Goal: Check status

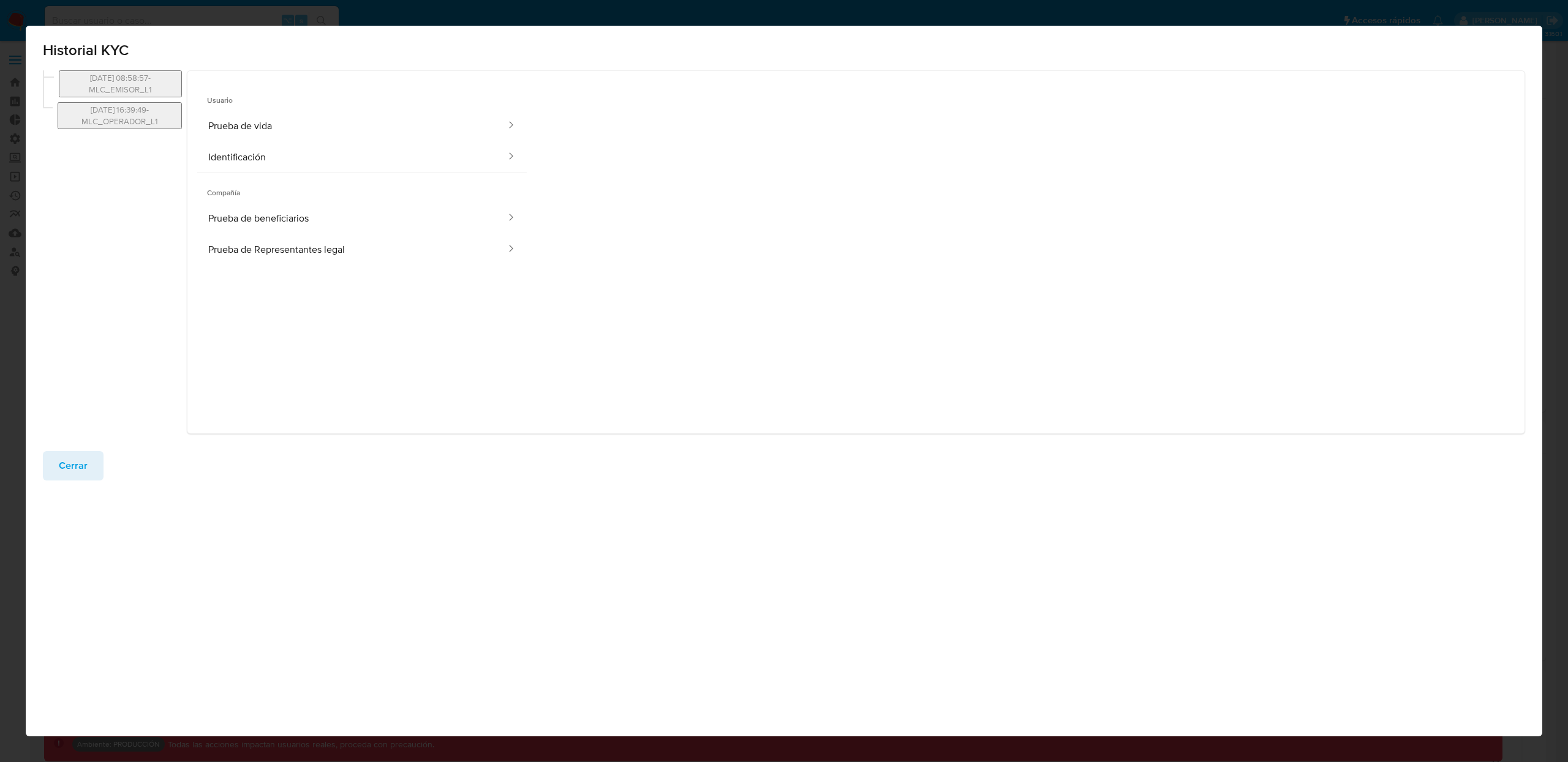
select select "10"
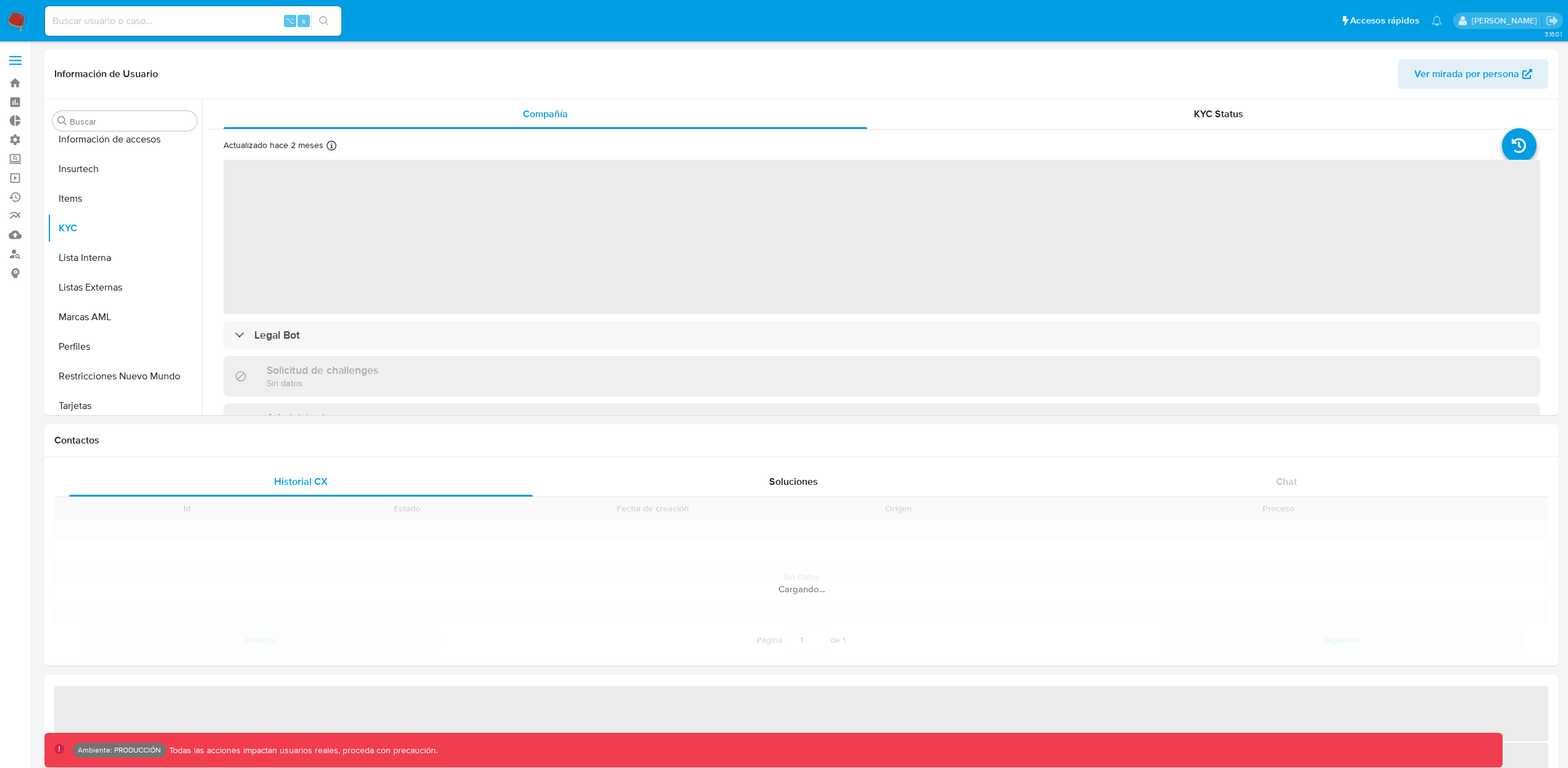
scroll to position [580, 0]
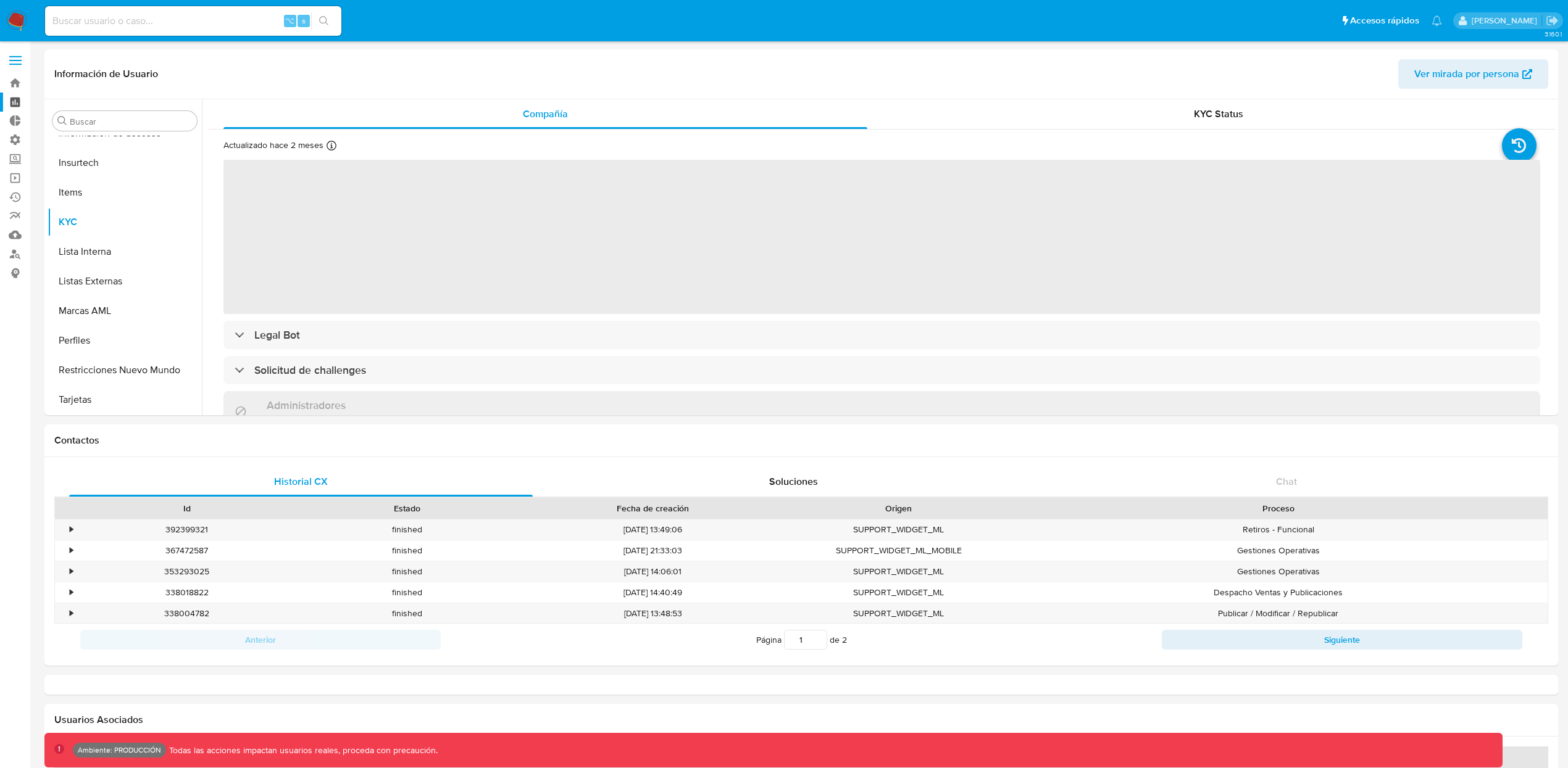
select select "10"
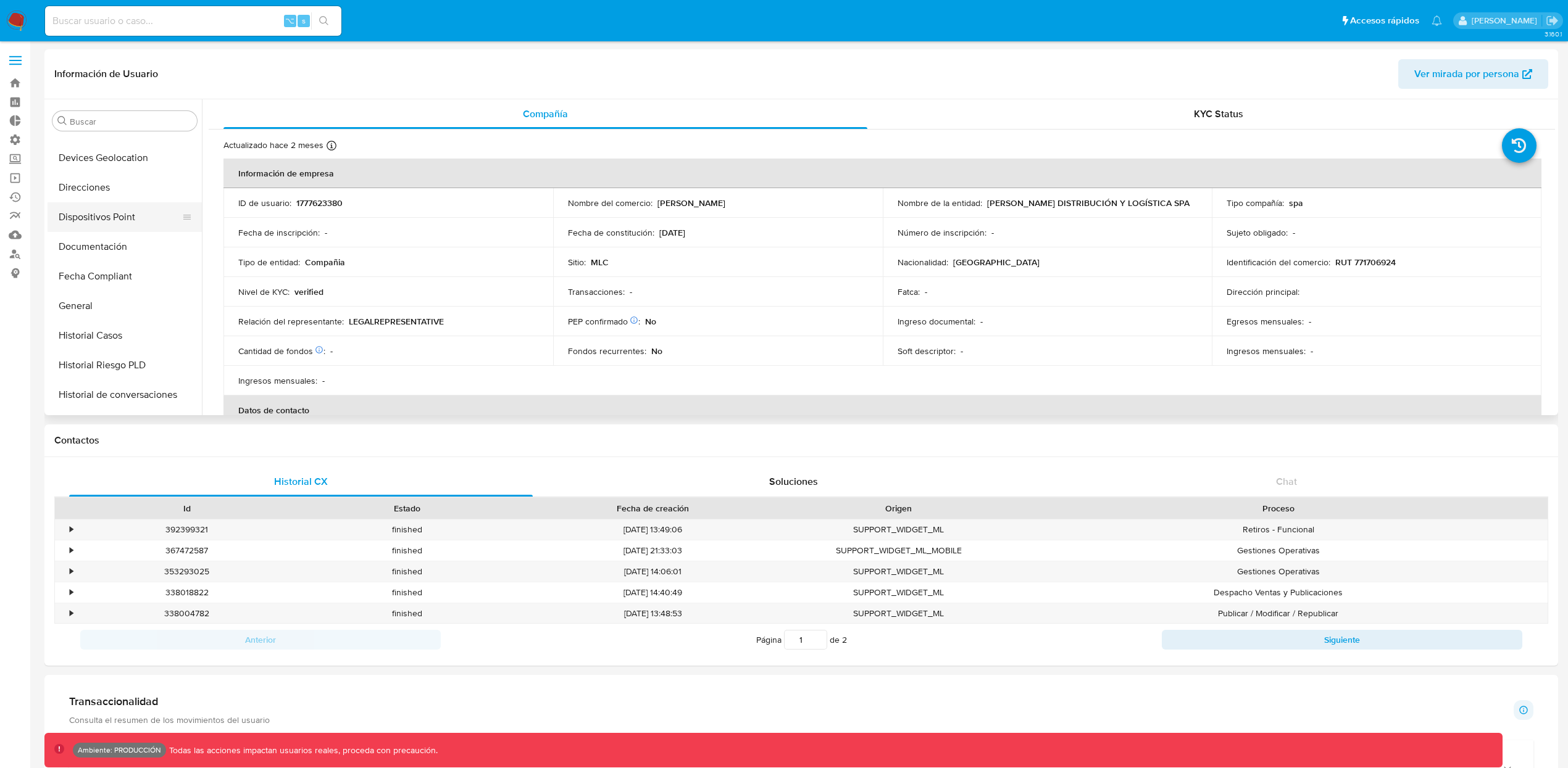
scroll to position [195, 0]
click at [121, 320] on button "Documentación" at bounding box center [120, 311] width 144 height 30
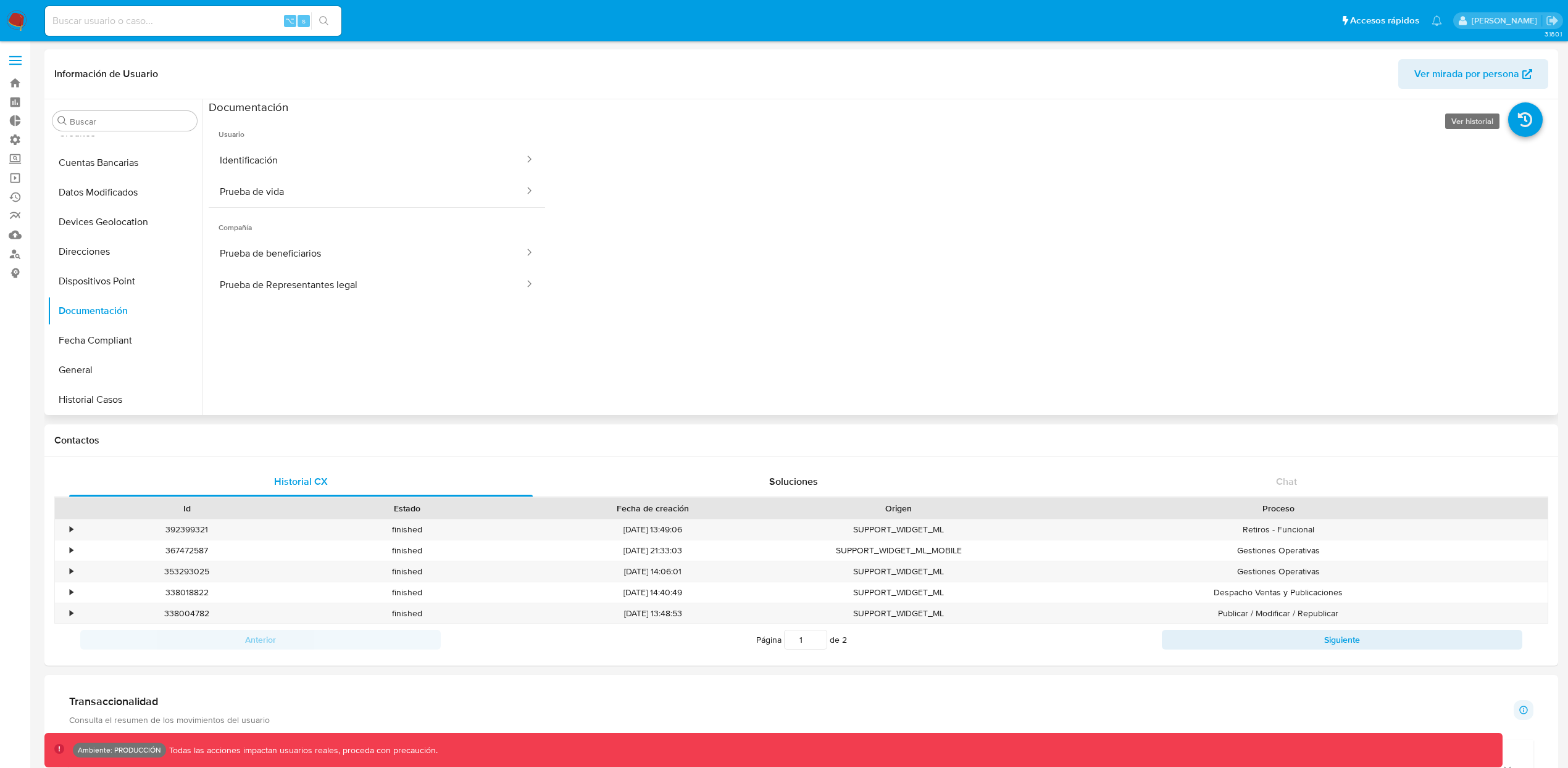
click at [1520, 130] on icon at bounding box center [1525, 120] width 35 height 35
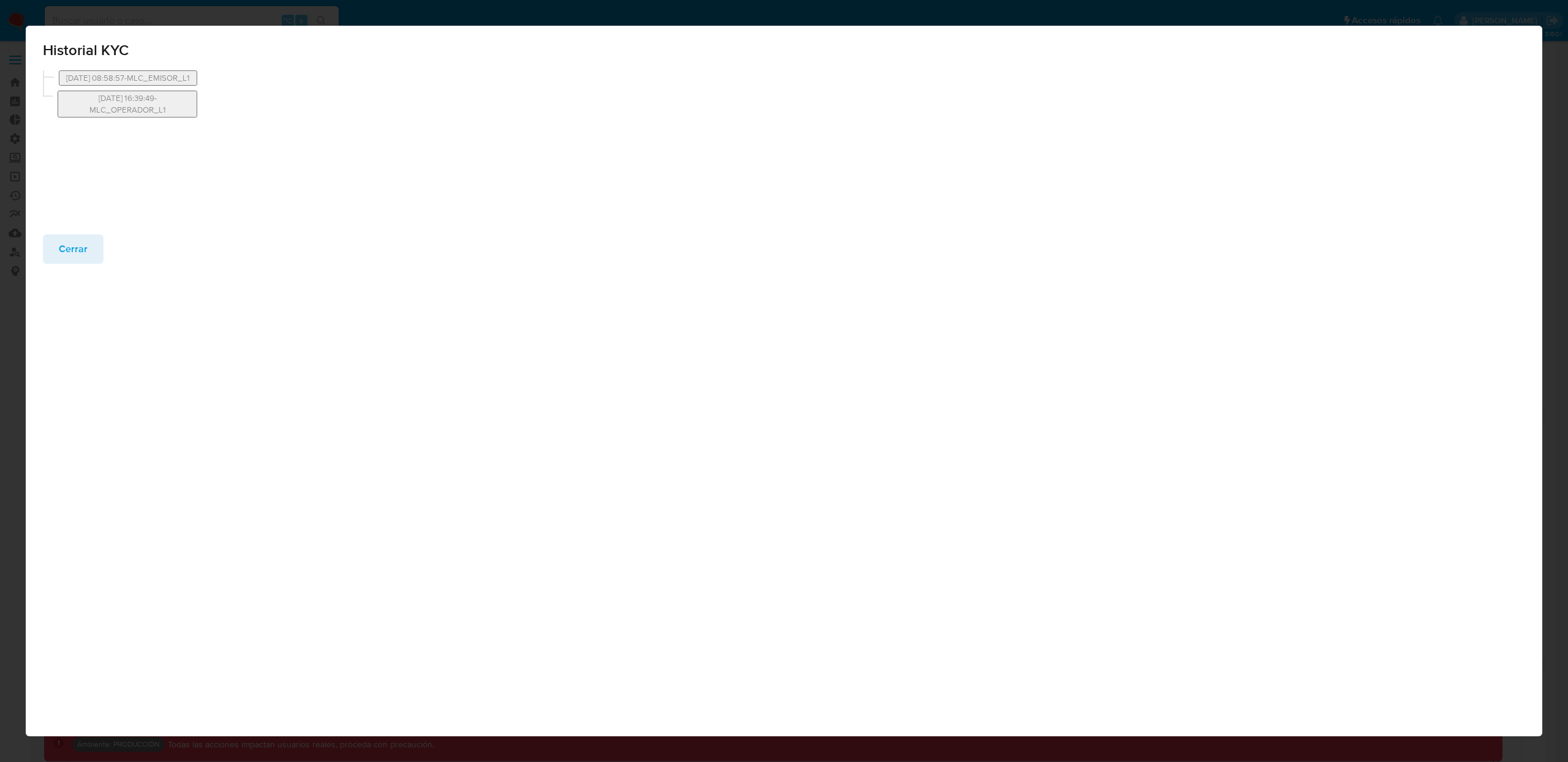
click at [107, 339] on div "Historial KYC [DATE] 08:58:57-MLC_EMISOR_L1 [DATE] 16:39:49-MLC_OPERADOR_L1 Cer…" at bounding box center [784, 381] width 1516 height 710
click at [178, 112] on button "[DATE] 16:39:49-MLC_OPERADOR_L1" at bounding box center [128, 103] width 142 height 27
click at [152, 90] on button "[DATE] 08:58:57-MLC_EMISOR_L1" at bounding box center [120, 84] width 123 height 27
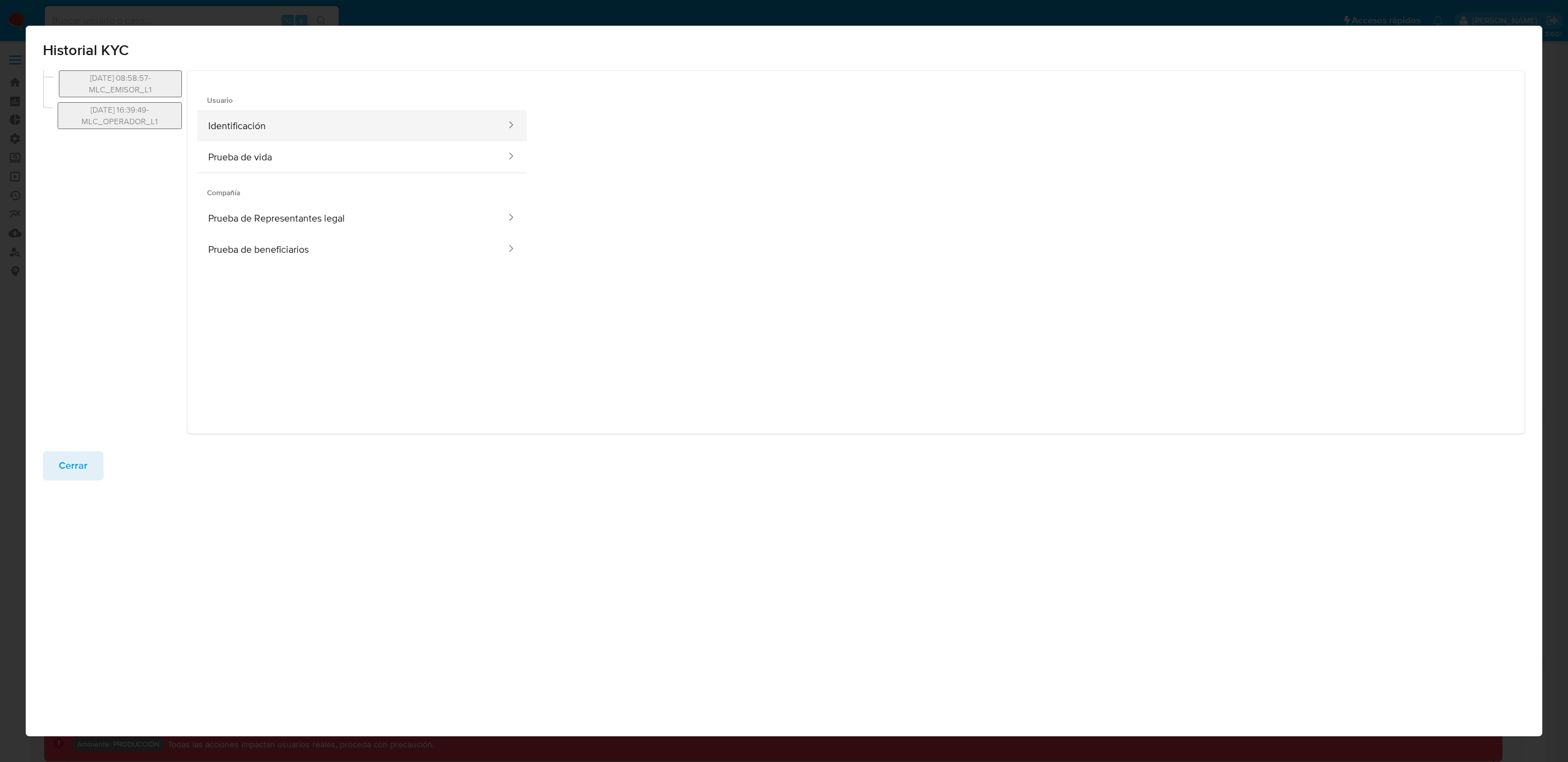
click at [279, 124] on button "Identificación" at bounding box center [352, 126] width 310 height 31
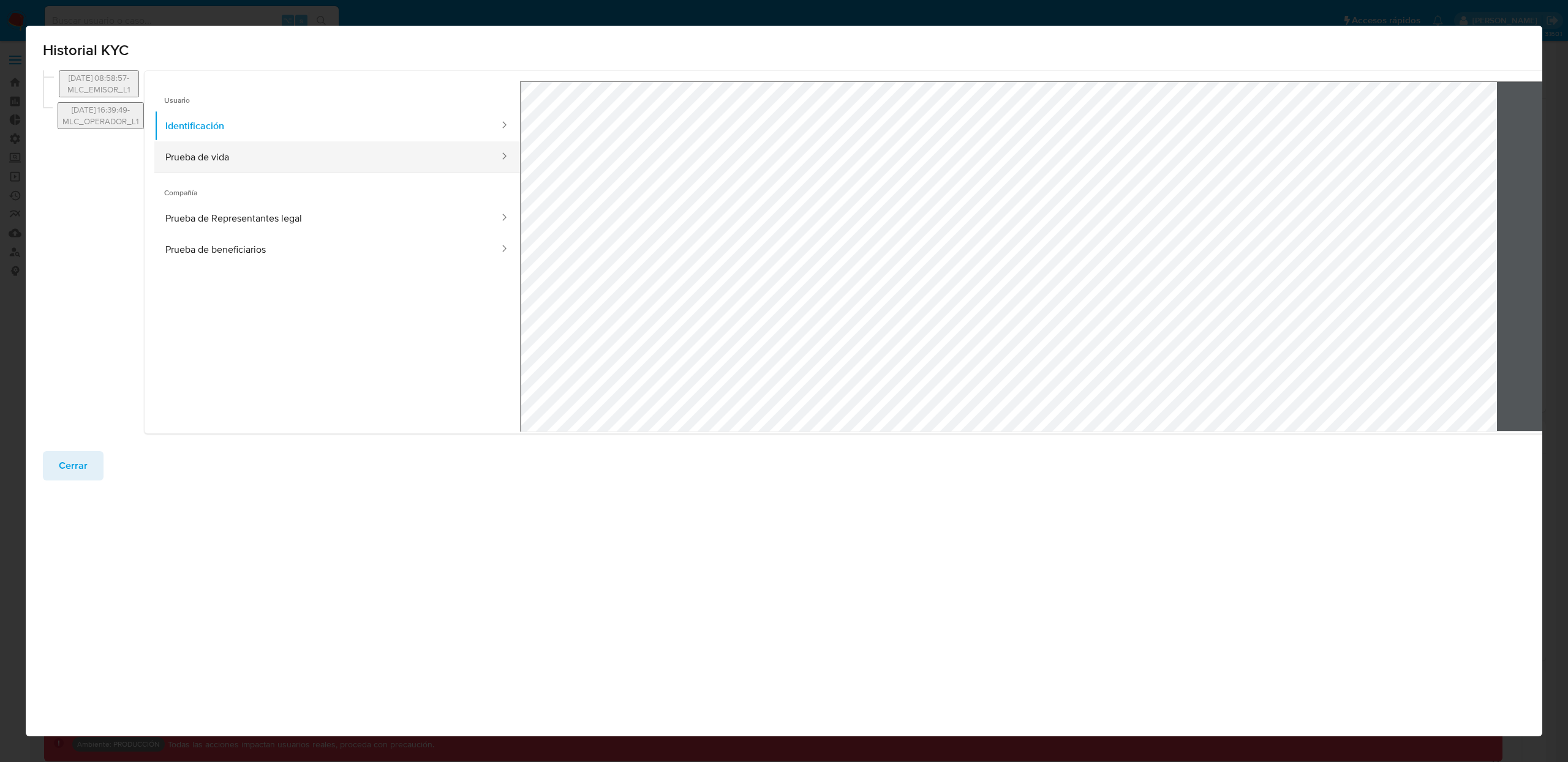
click at [289, 158] on button "Prueba de vida" at bounding box center [327, 157] width 346 height 31
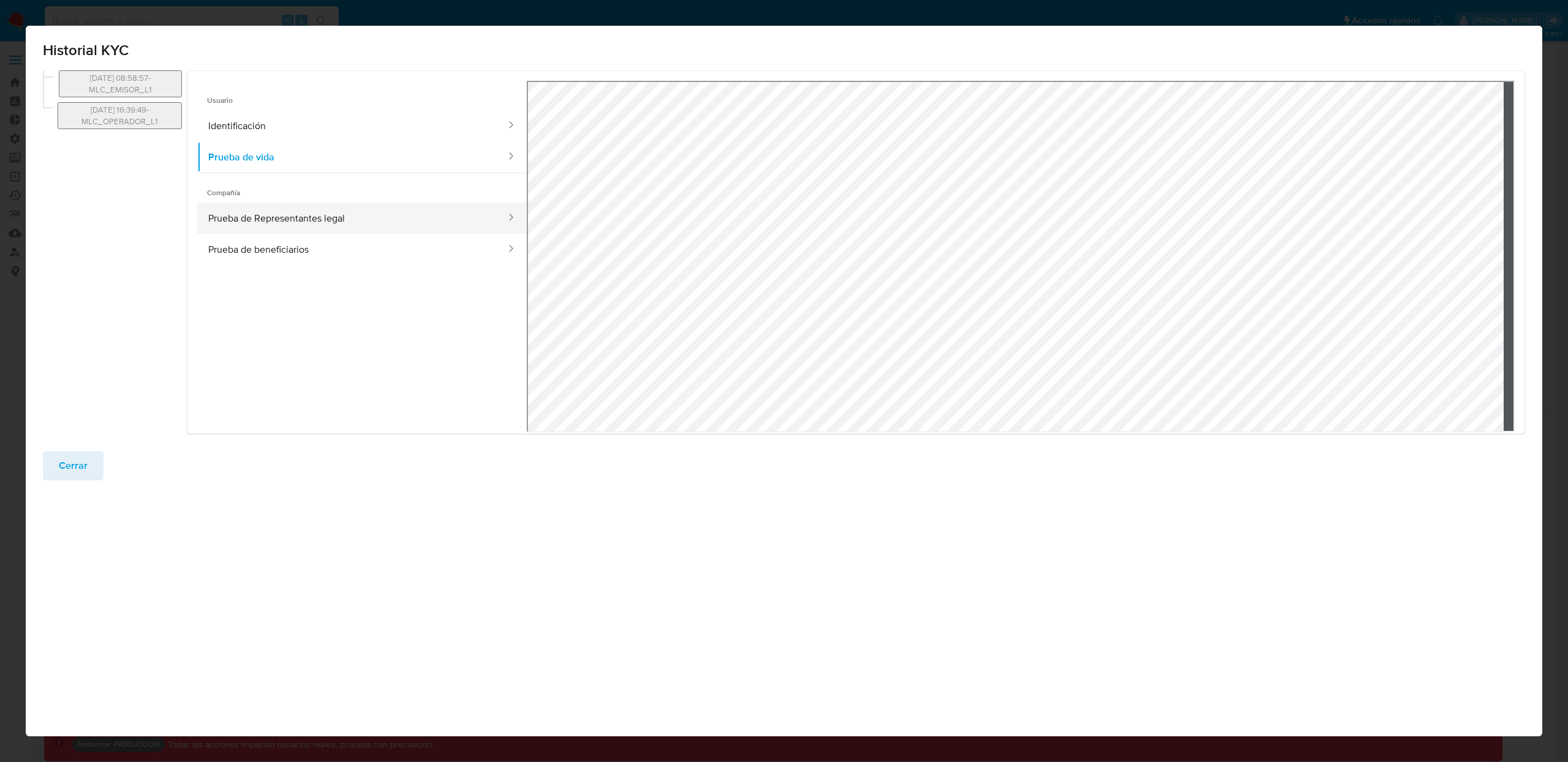
click at [296, 216] on button "Prueba de Representantes legal" at bounding box center [352, 218] width 310 height 31
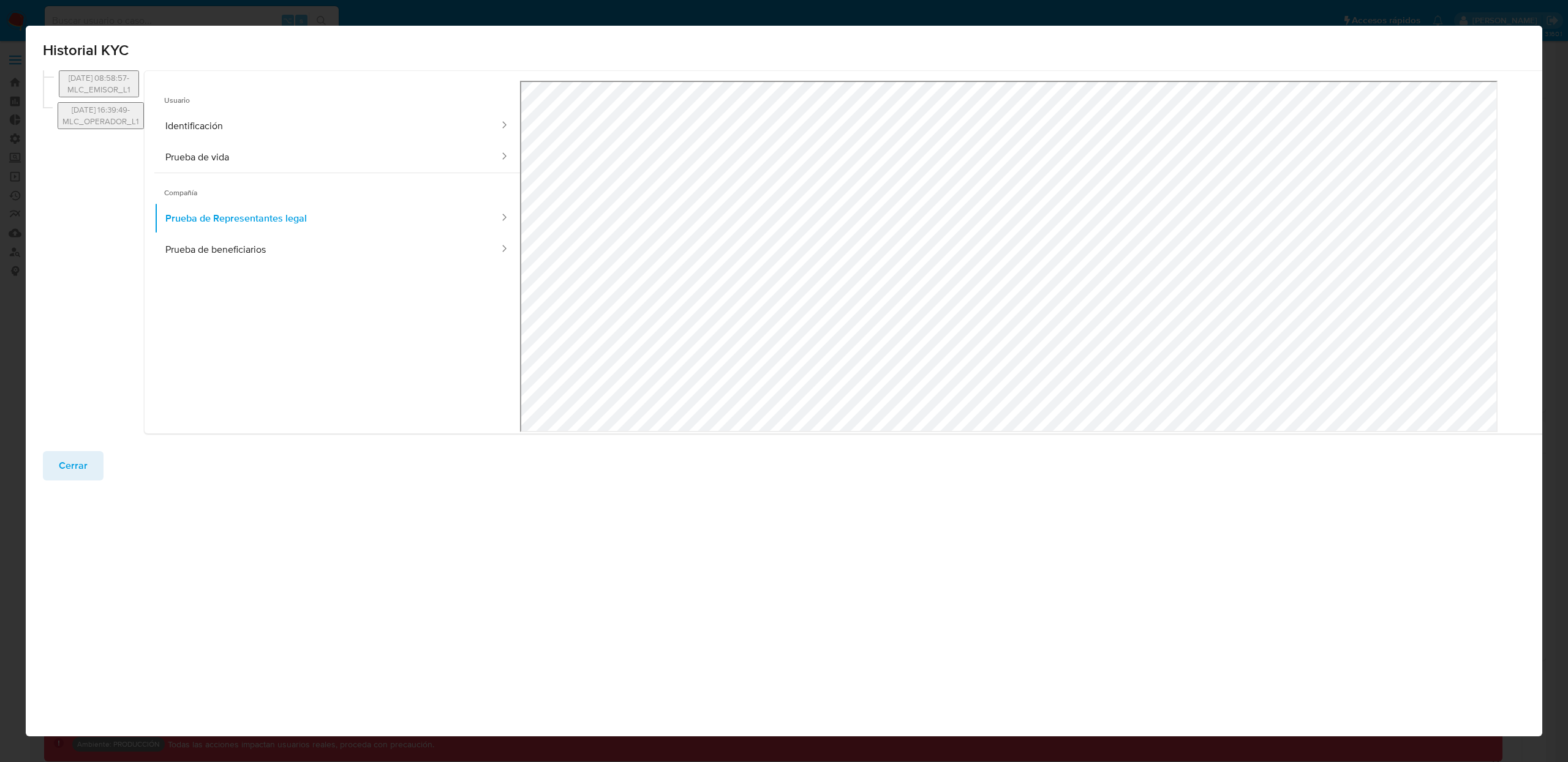
click at [88, 465] on button "Cerrar" at bounding box center [73, 466] width 60 height 29
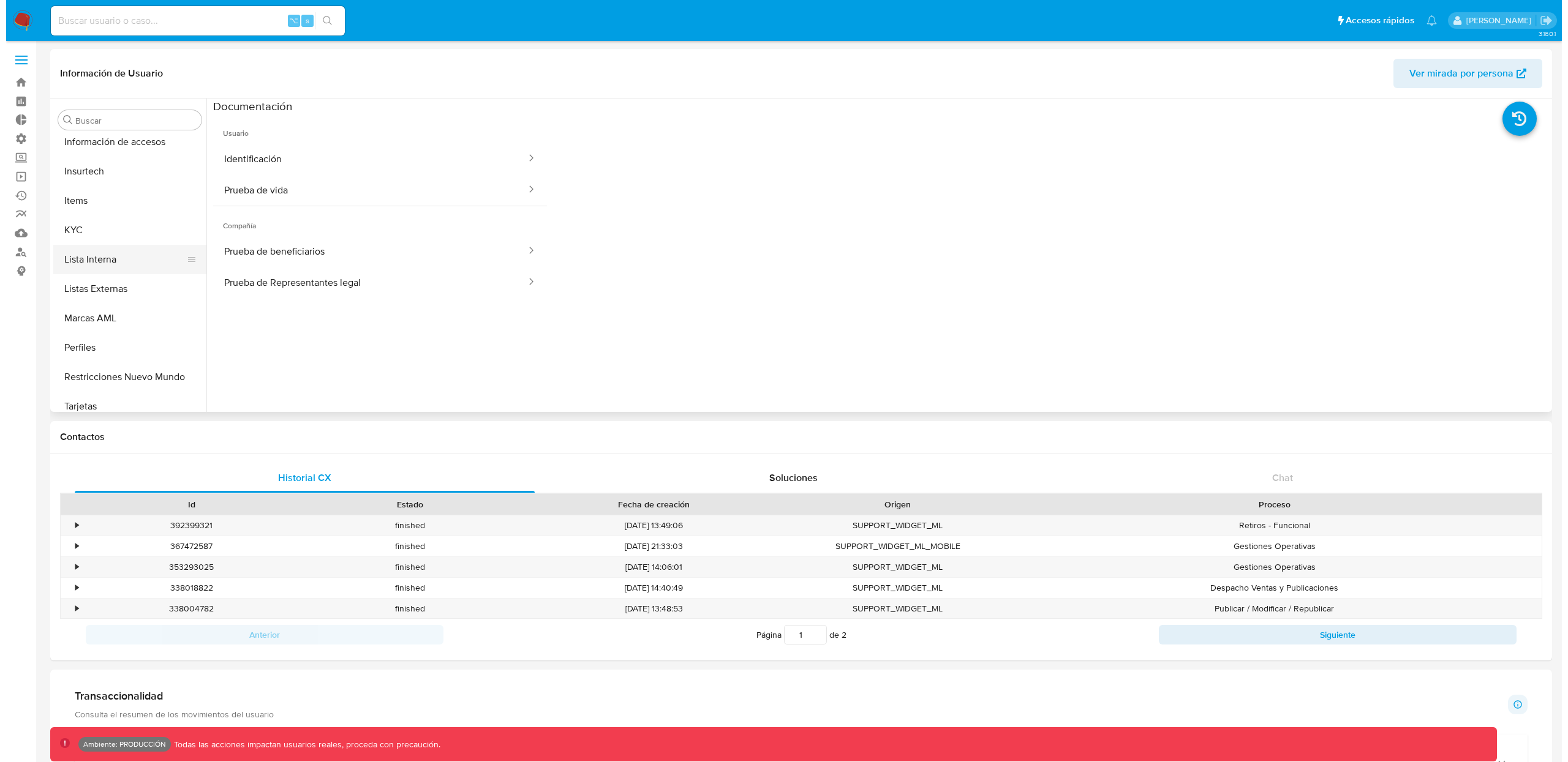
scroll to position [575, 0]
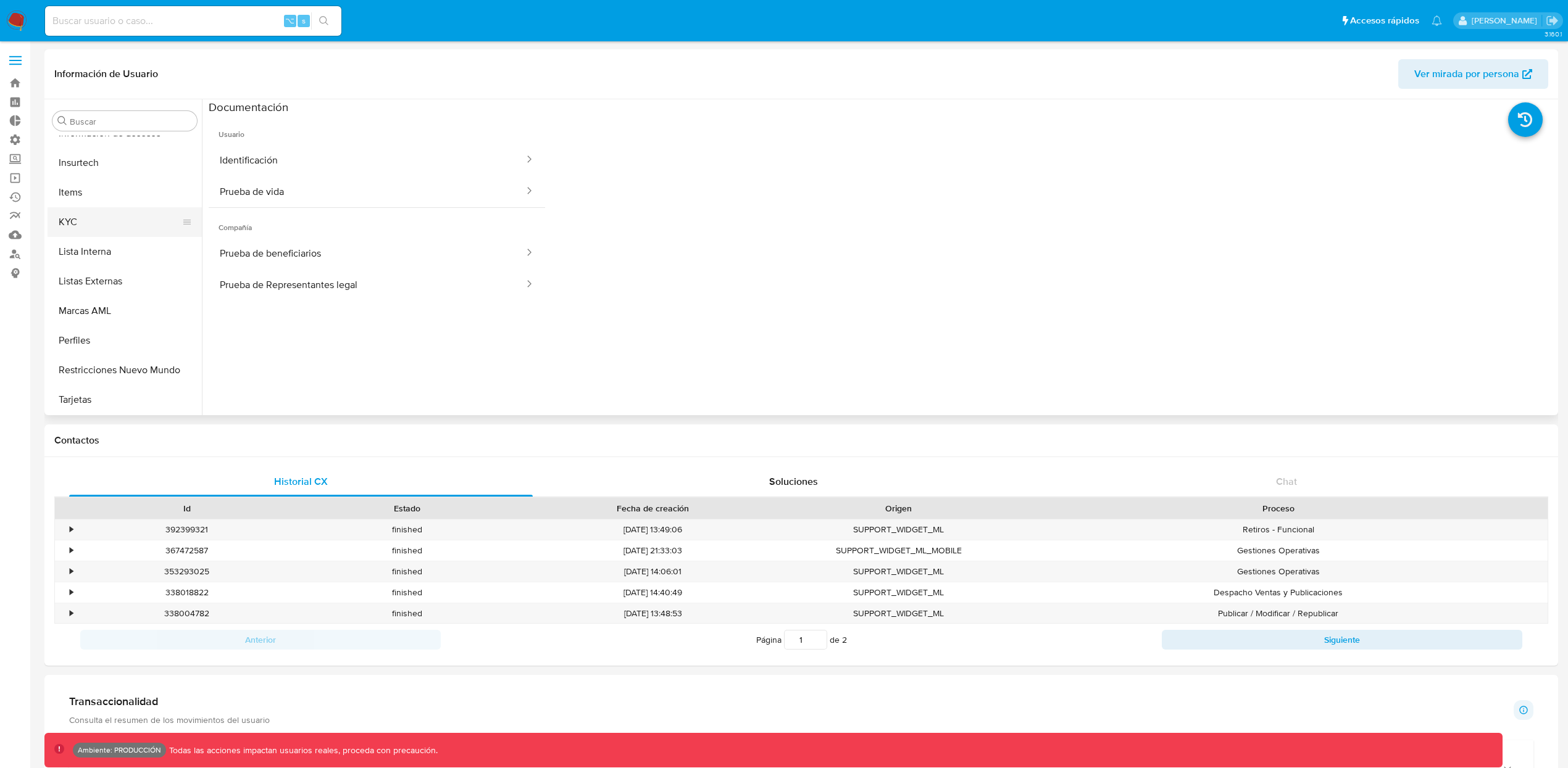
click at [103, 233] on button "KYC" at bounding box center [120, 222] width 144 height 30
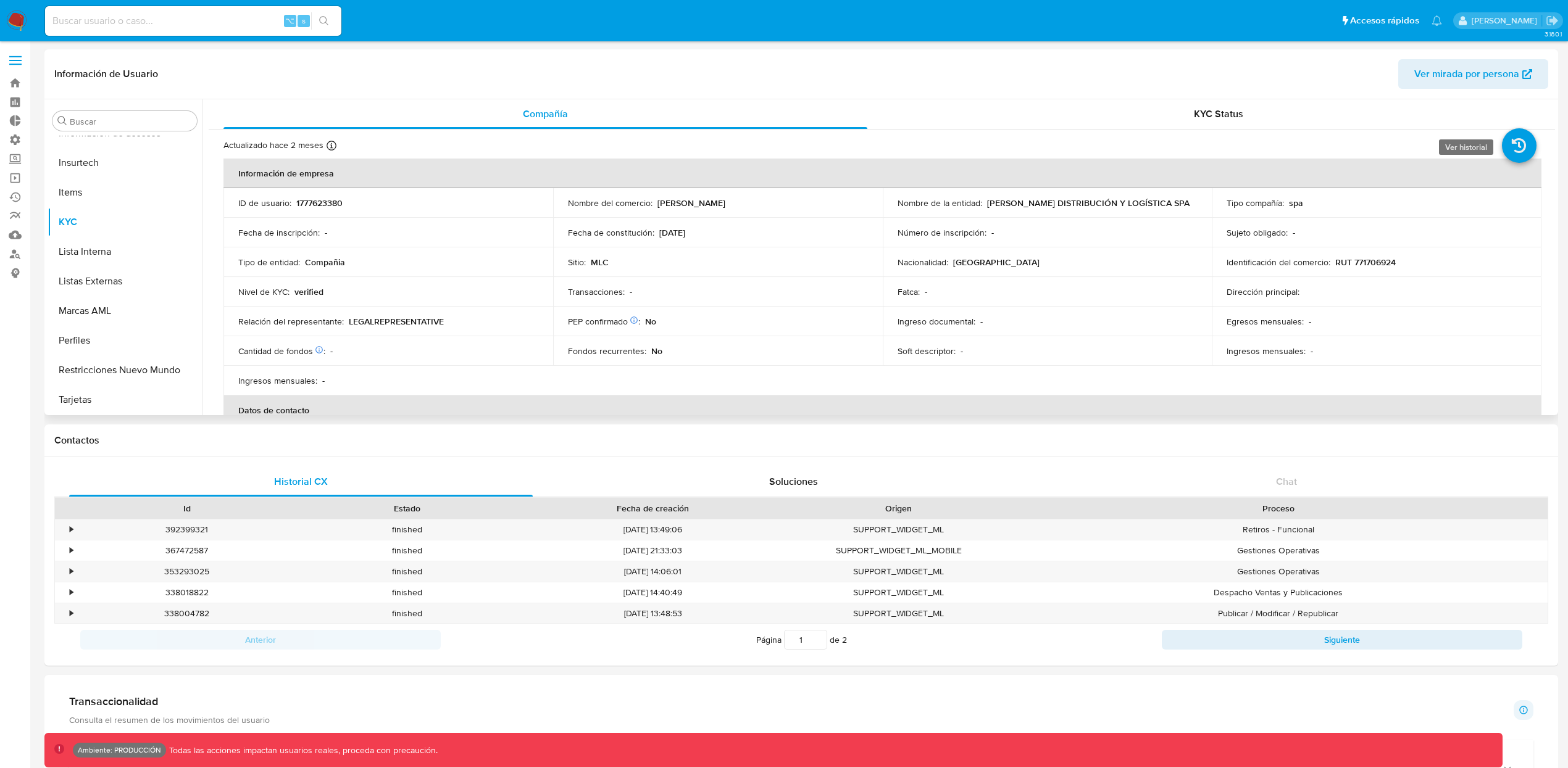
click at [1522, 148] on icon at bounding box center [1519, 146] width 35 height 35
